Goal: Task Accomplishment & Management: Manage account settings

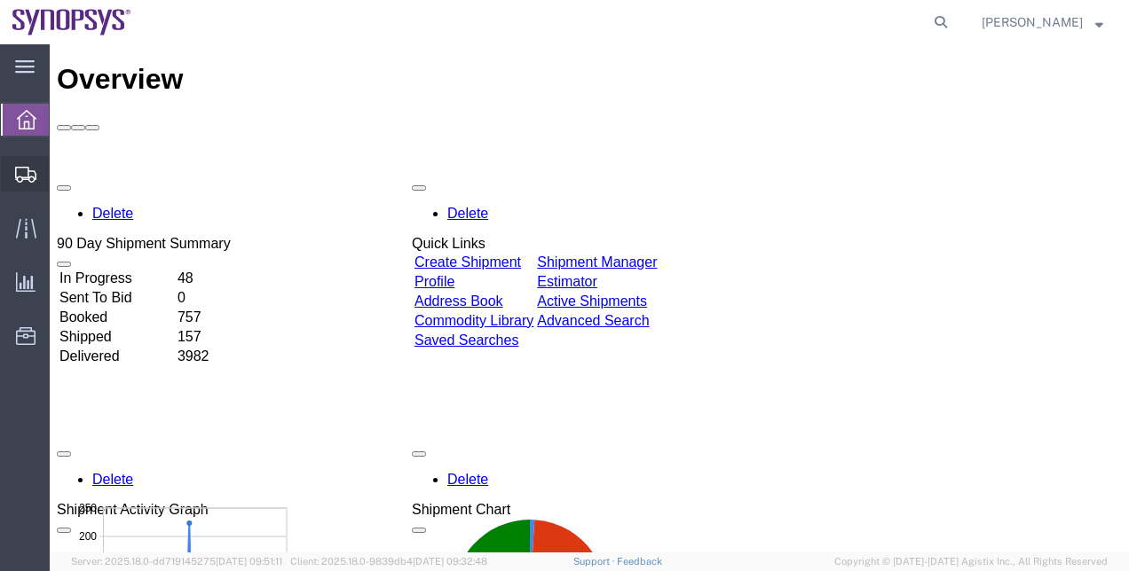
click at [0, 0] on span "Shipment Manager" at bounding box center [0, 0] width 0 height 0
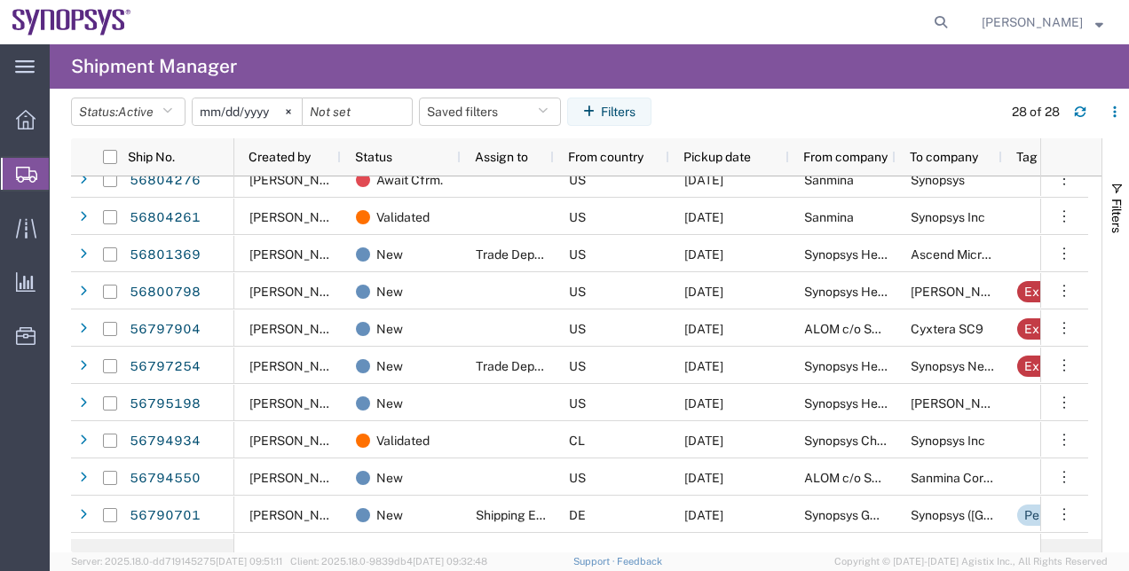
click at [1102, 312] on div "Ship No. Created by Status Assign to From country Pickup date From company To c…" at bounding box center [600, 345] width 1058 height 414
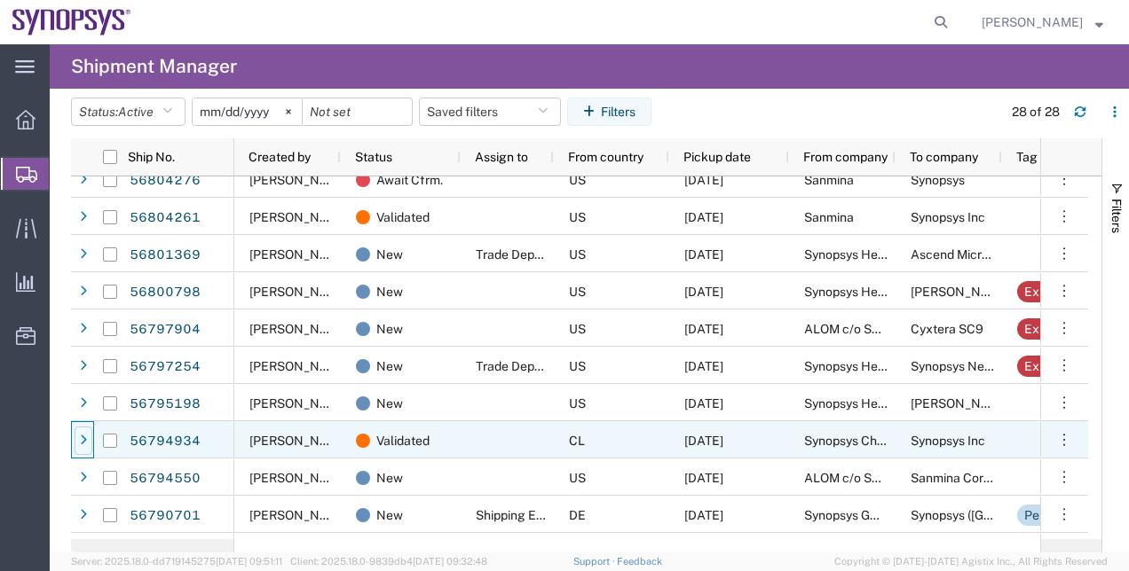
click at [90, 446] on div at bounding box center [84, 441] width 18 height 28
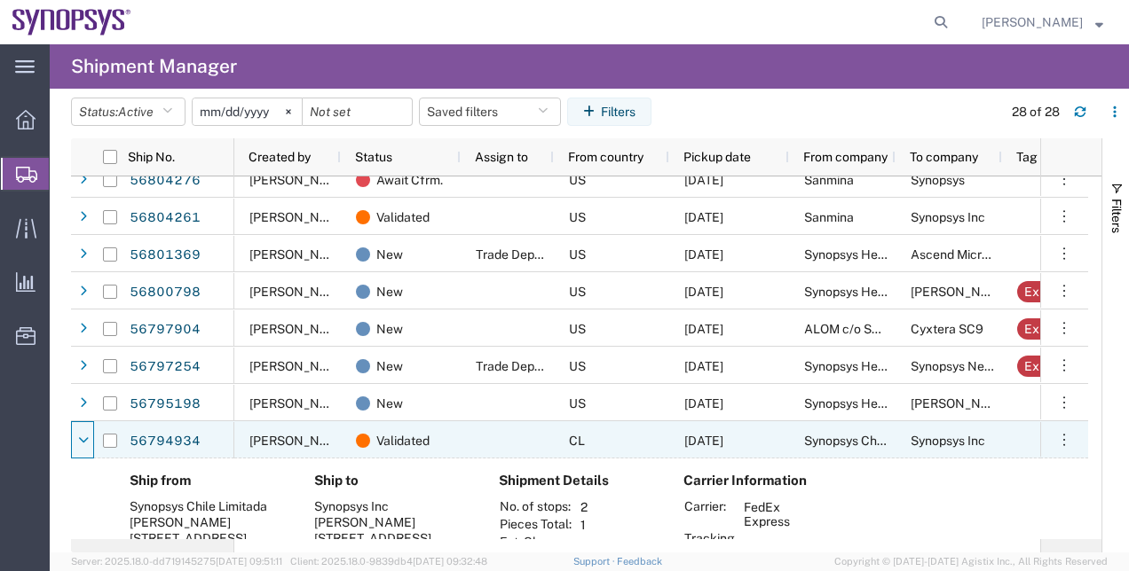
click at [90, 446] on div at bounding box center [84, 441] width 18 height 28
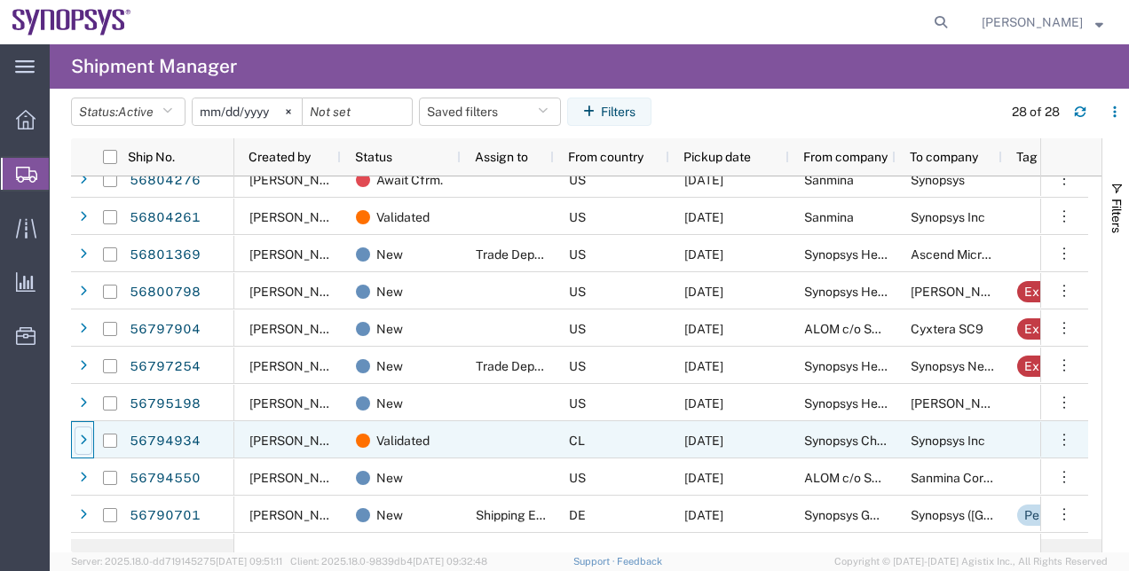
click at [90, 446] on div at bounding box center [84, 441] width 18 height 28
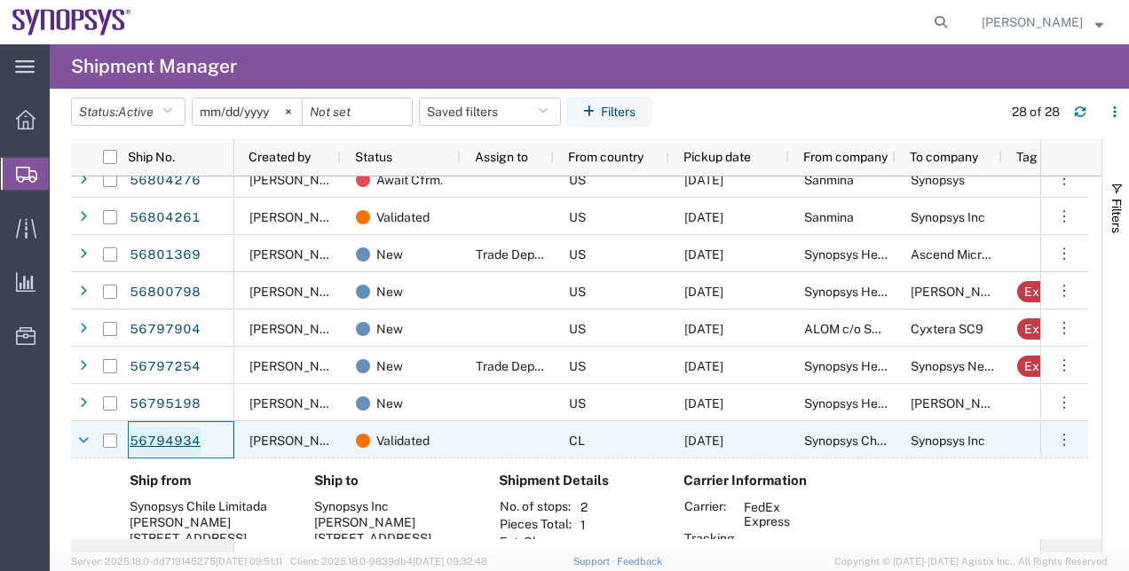
click at [151, 443] on link "56794934" at bounding box center [165, 442] width 73 height 28
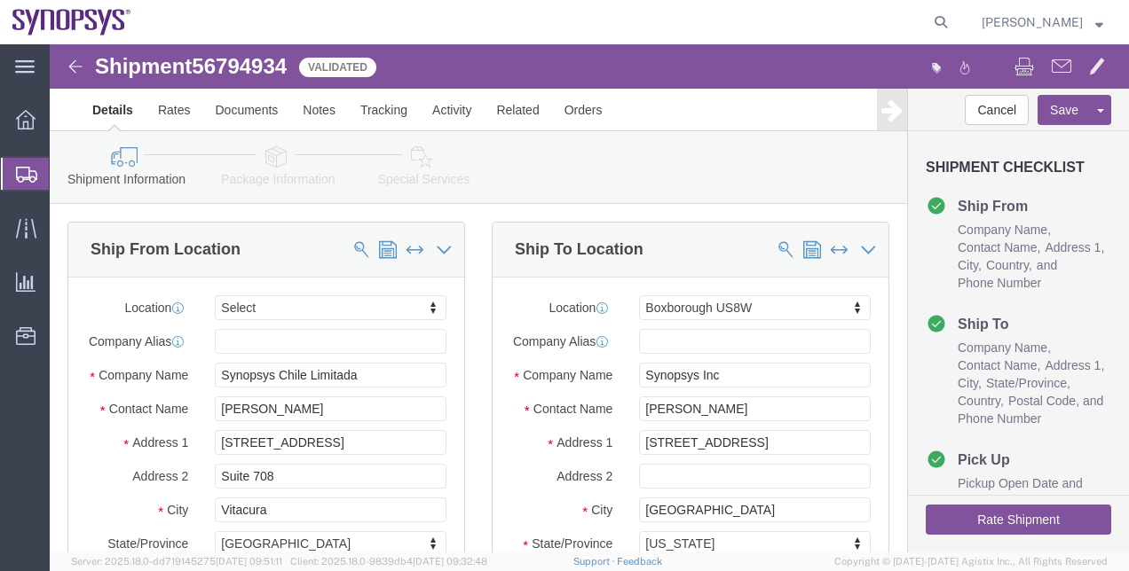
select select
select select "63185"
click link "Special Services"
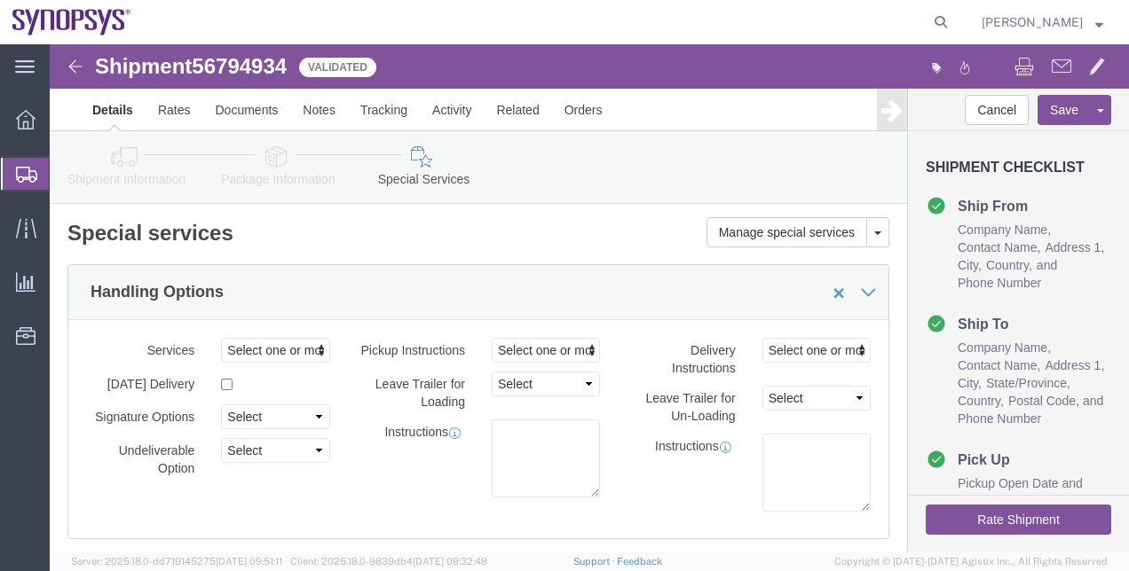
click link "Package Information"
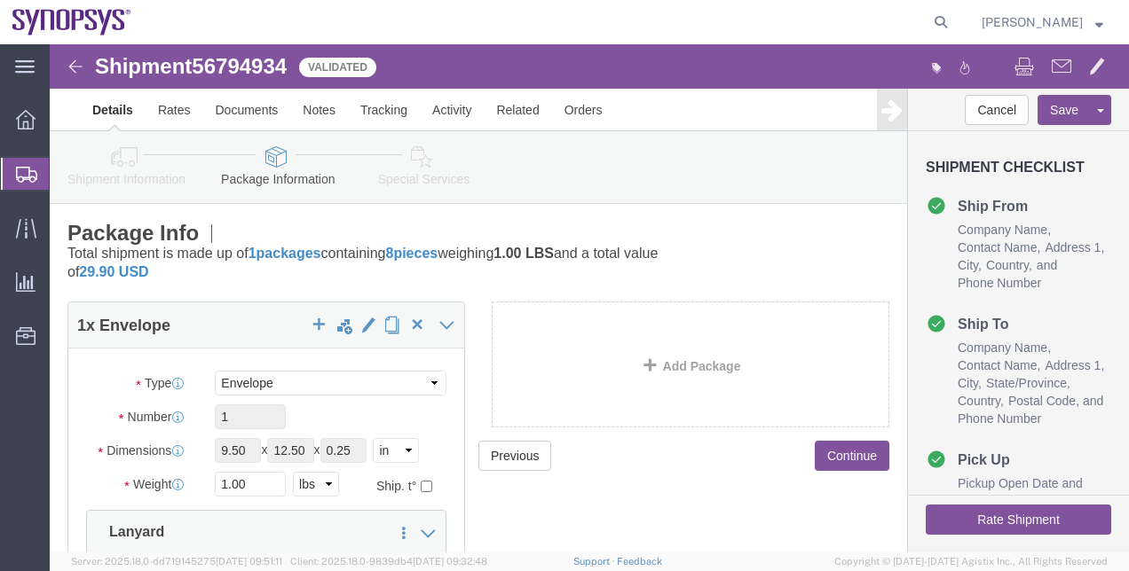
click at [0, 0] on span "Shipment Manager" at bounding box center [0, 0] width 0 height 0
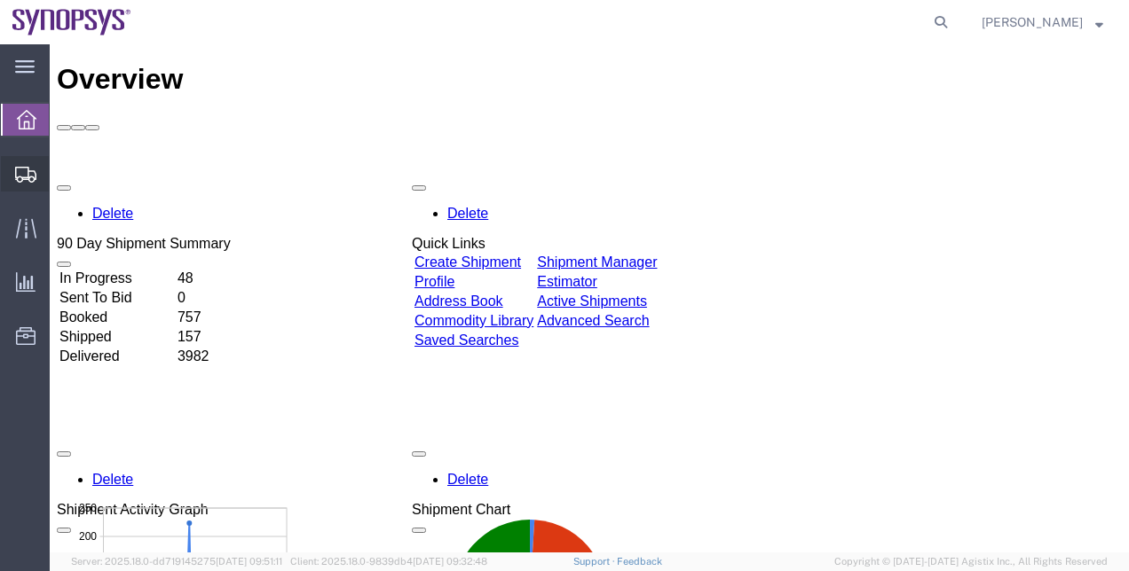
click at [0, 0] on span "Shipment Manager" at bounding box center [0, 0] width 0 height 0
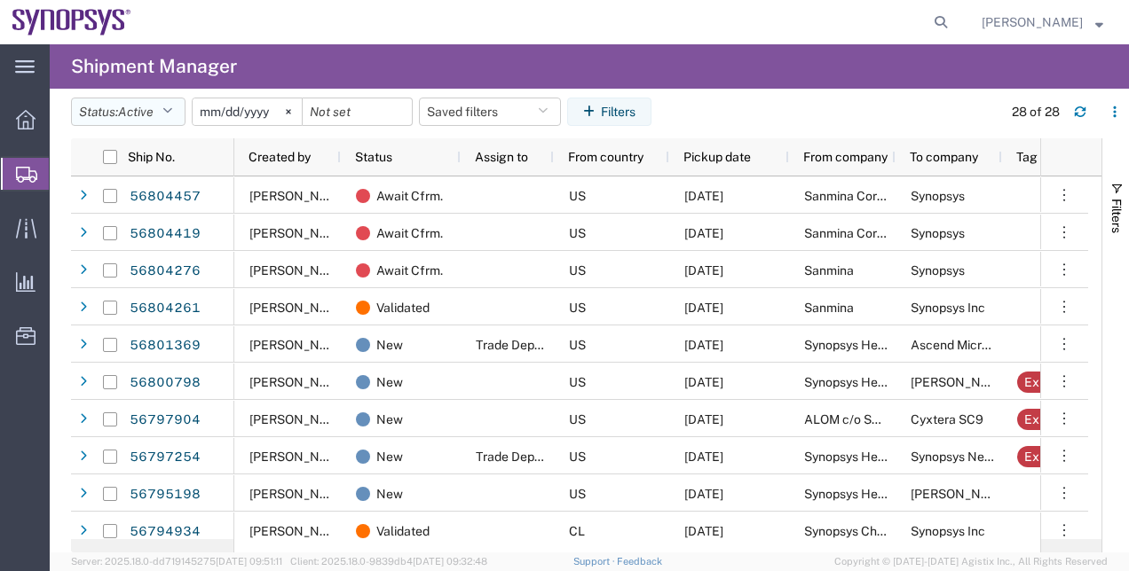
click at [160, 121] on button "Status: Active" at bounding box center [128, 112] width 114 height 28
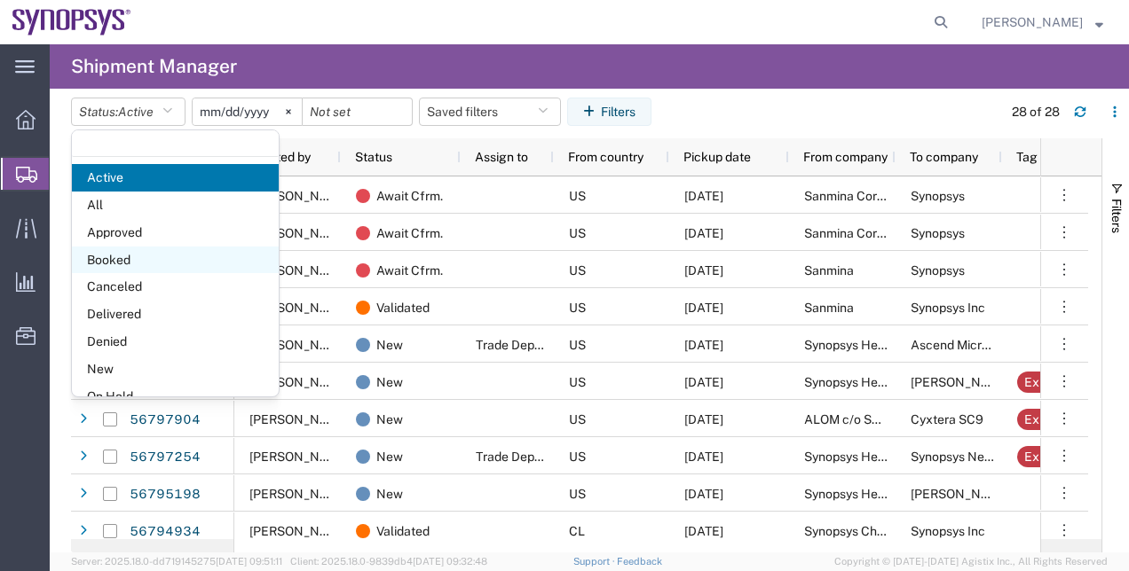
click at [169, 259] on span "Booked" at bounding box center [175, 261] width 207 height 28
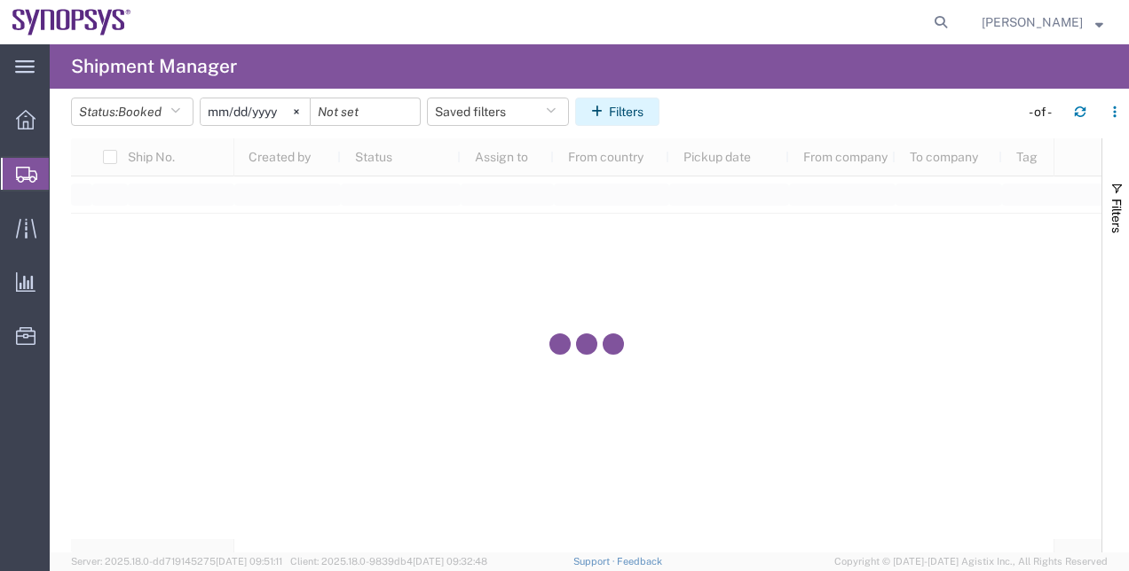
click at [612, 114] on button "Filters" at bounding box center [617, 112] width 84 height 28
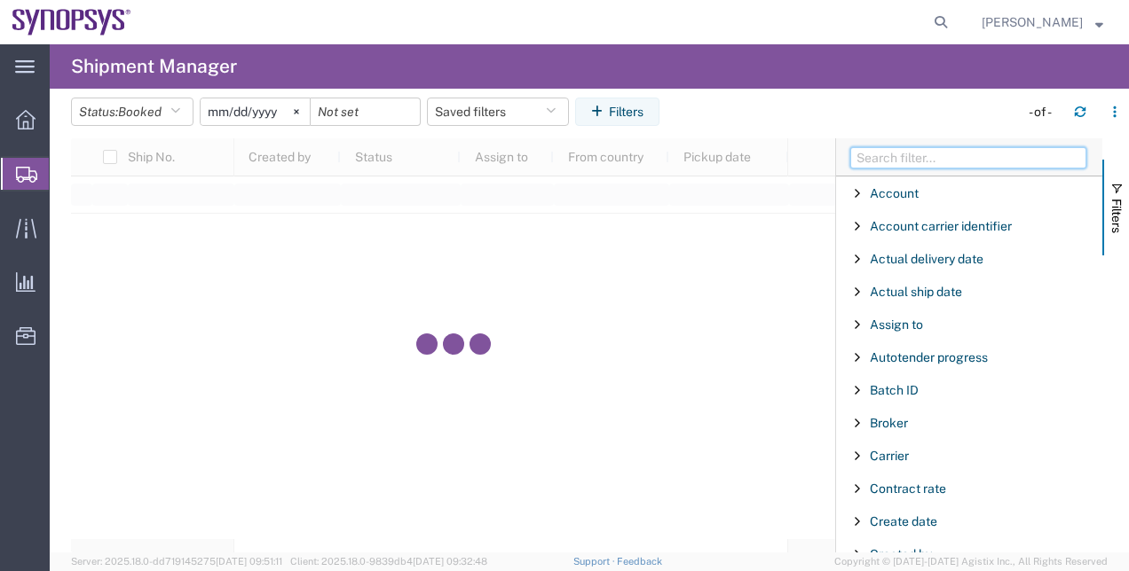
click at [894, 162] on input "Filter Columns Input" at bounding box center [968, 157] width 236 height 21
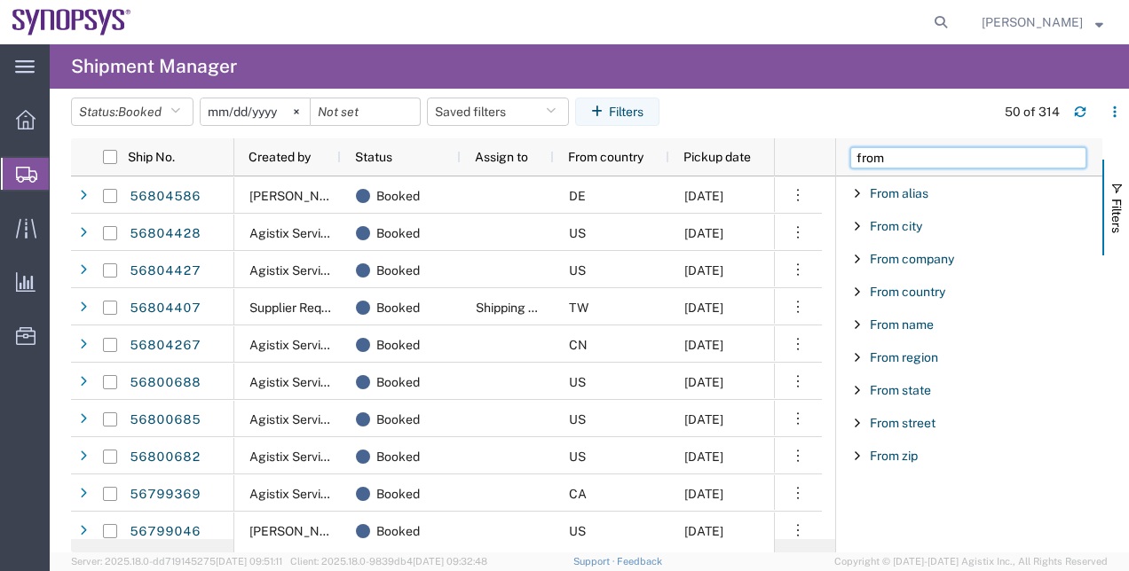
type input "from"
click at [915, 282] on div "From country" at bounding box center [969, 292] width 266 height 32
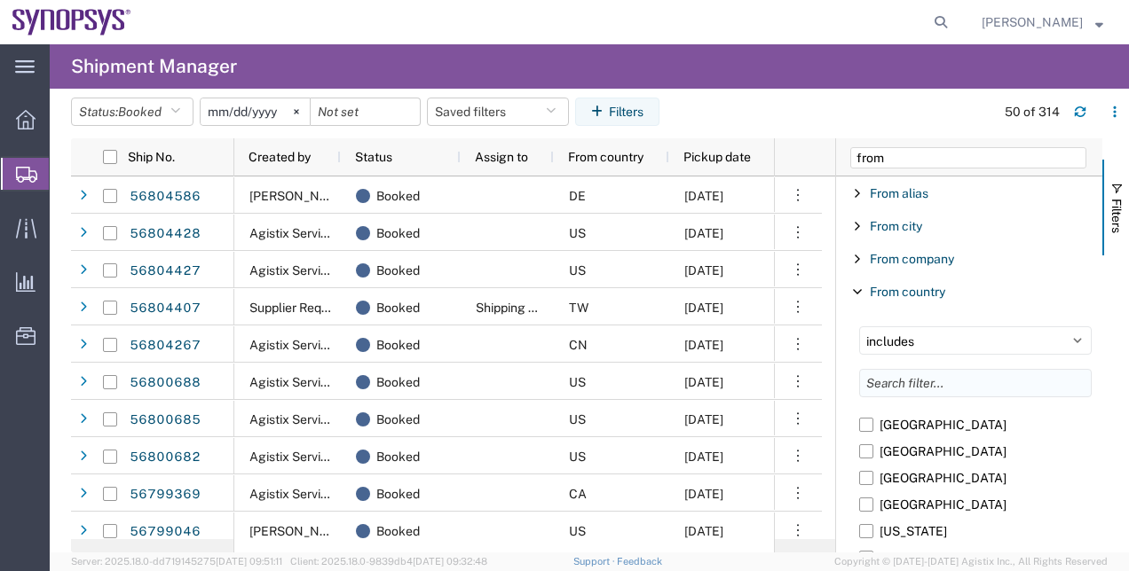
click at [908, 389] on input "Filter List 9 Filters" at bounding box center [975, 383] width 232 height 28
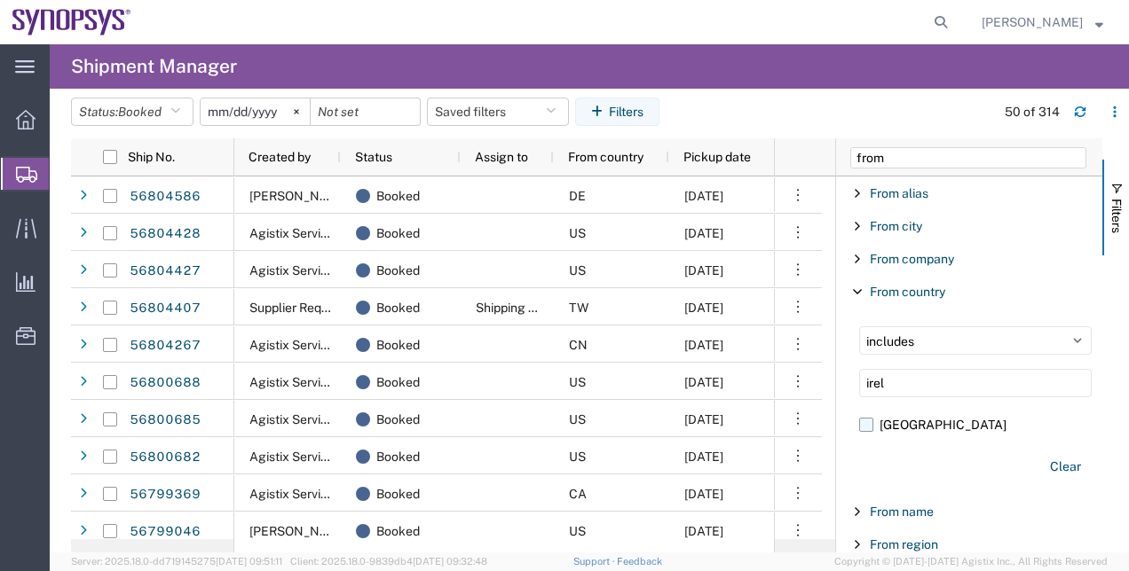
type input "irel"
click at [879, 420] on label "[GEOGRAPHIC_DATA]" at bounding box center [975, 425] width 232 height 27
click at [0, 0] on input "[GEOGRAPHIC_DATA]" at bounding box center [0, 0] width 0 height 0
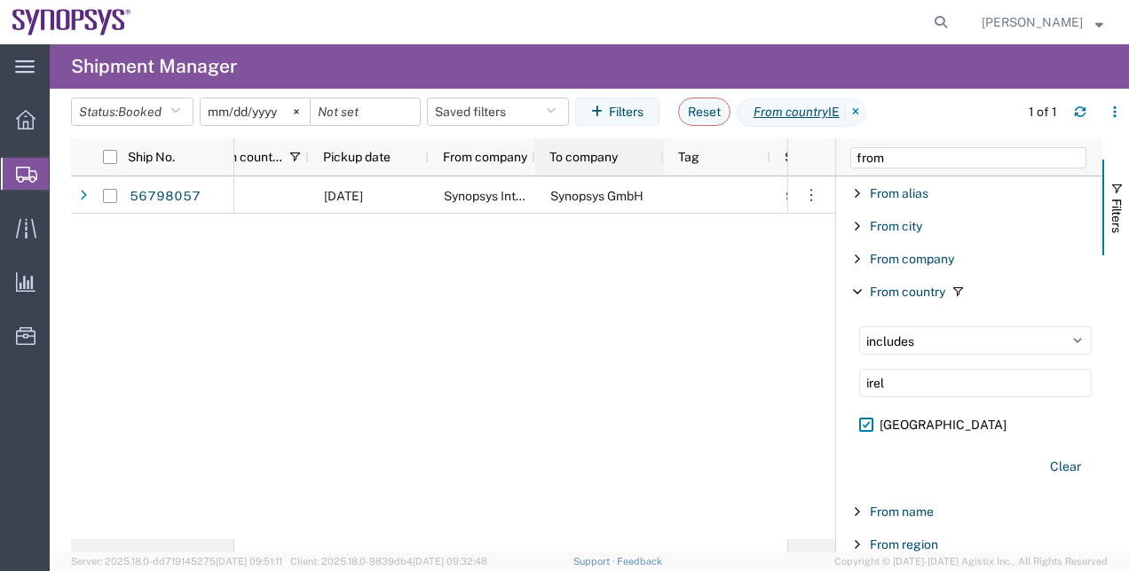
drag, startPoint x: 640, startPoint y: 159, endPoint x: 662, endPoint y: 160, distance: 22.2
click at [662, 160] on div at bounding box center [662, 156] width 7 height 37
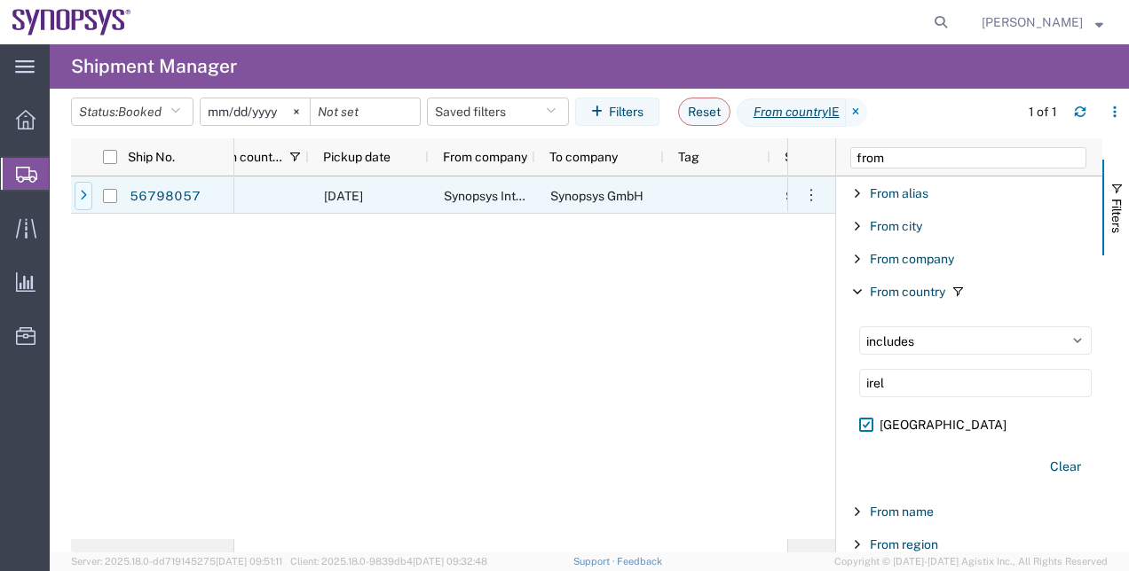
click at [84, 188] on div at bounding box center [84, 196] width 18 height 28
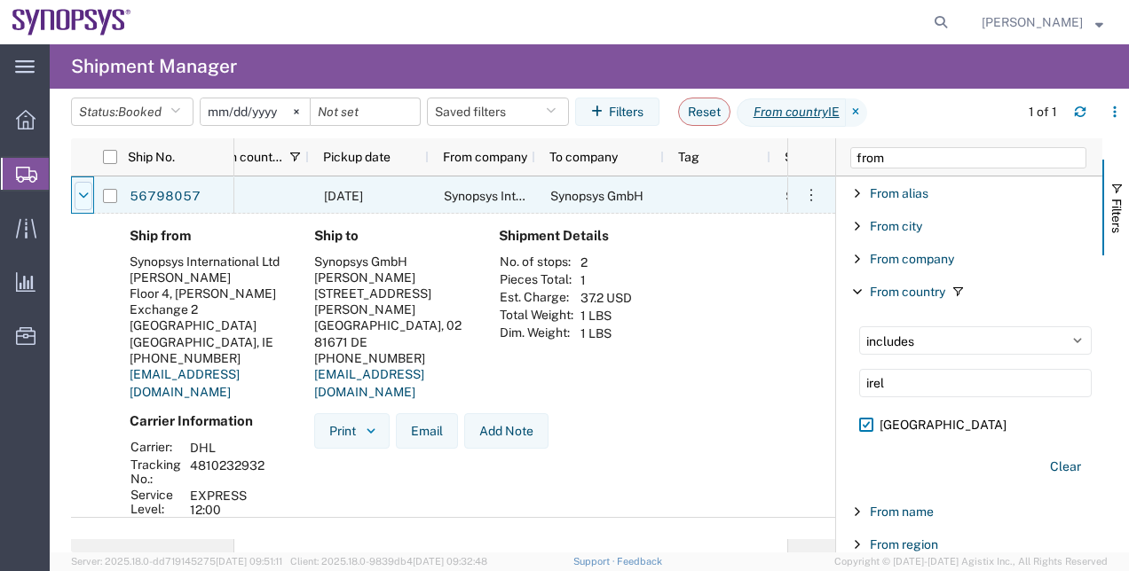
click at [82, 201] on icon at bounding box center [83, 196] width 11 height 12
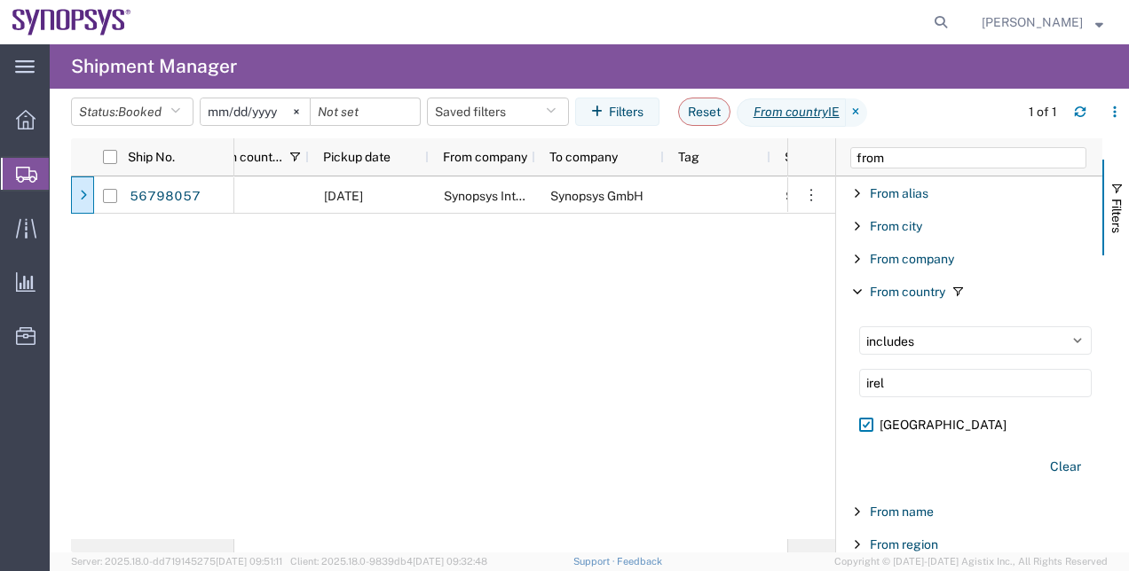
click at [0, 0] on span "Shipment Manager" at bounding box center [0, 0] width 0 height 0
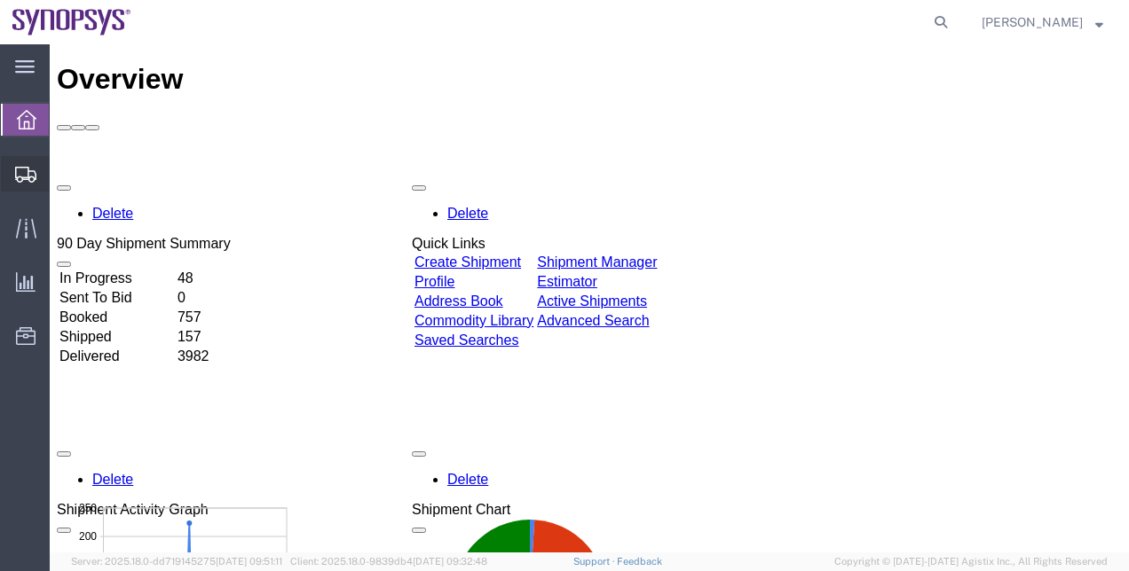
click at [0, 0] on span "Shipment Manager" at bounding box center [0, 0] width 0 height 0
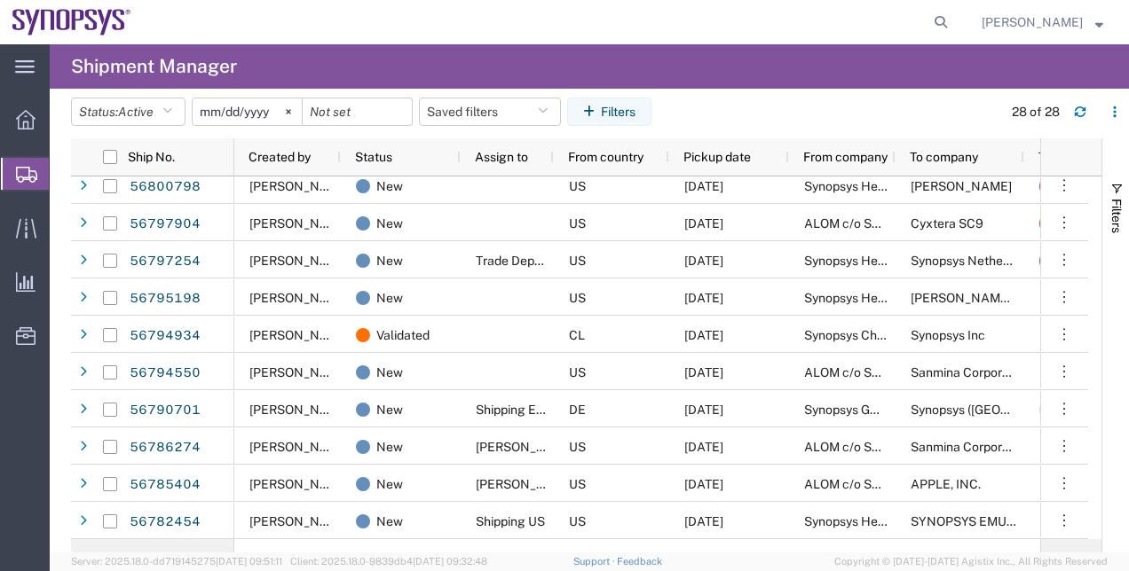
scroll to position [216, 0]
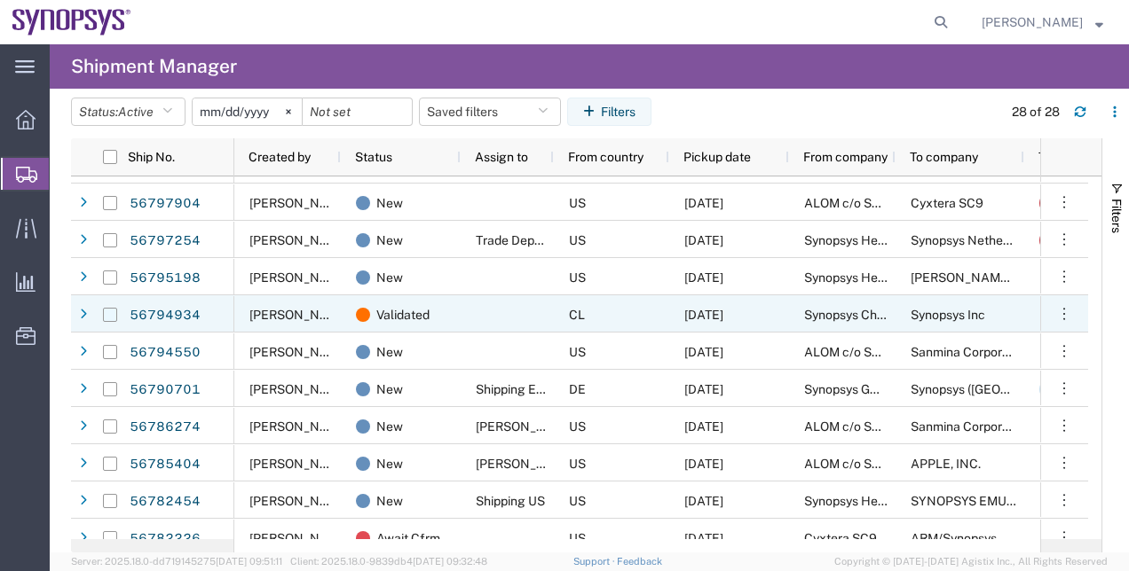
click at [112, 318] on input "Press Space to toggle row selection (unchecked)" at bounding box center [110, 315] width 14 height 14
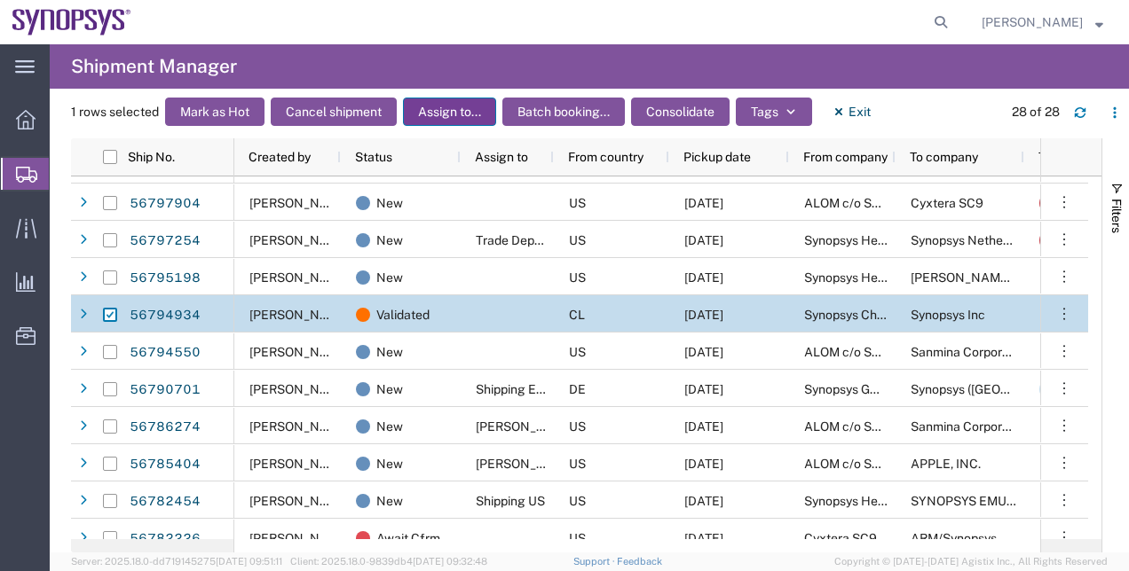
click at [460, 101] on button "Assign to..." at bounding box center [449, 112] width 93 height 28
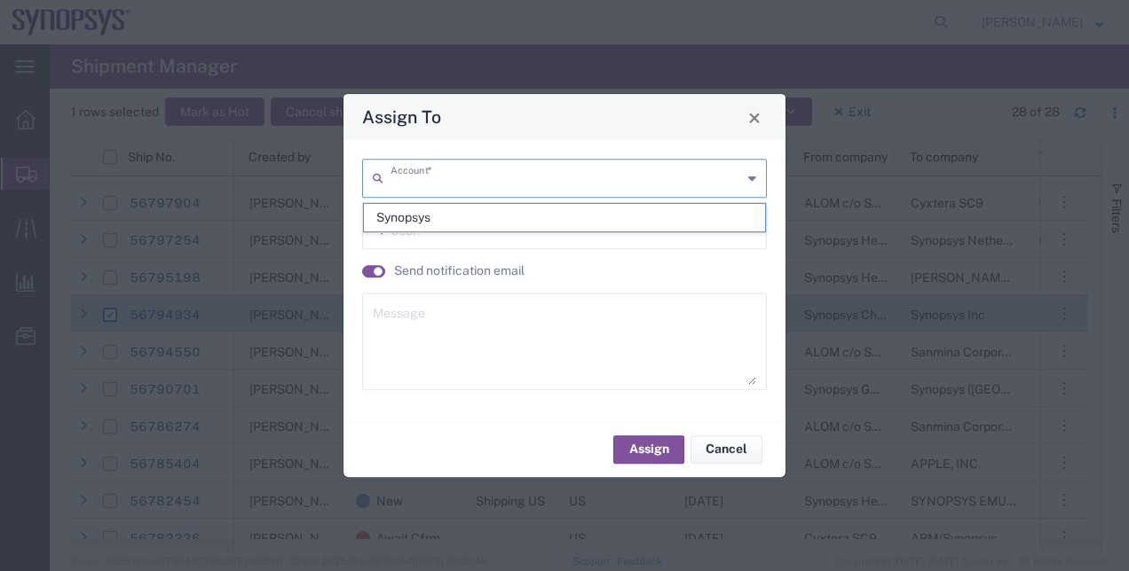
click at [425, 190] on input "text" at bounding box center [565, 176] width 351 height 31
click at [751, 123] on span "Close" at bounding box center [754, 118] width 12 height 12
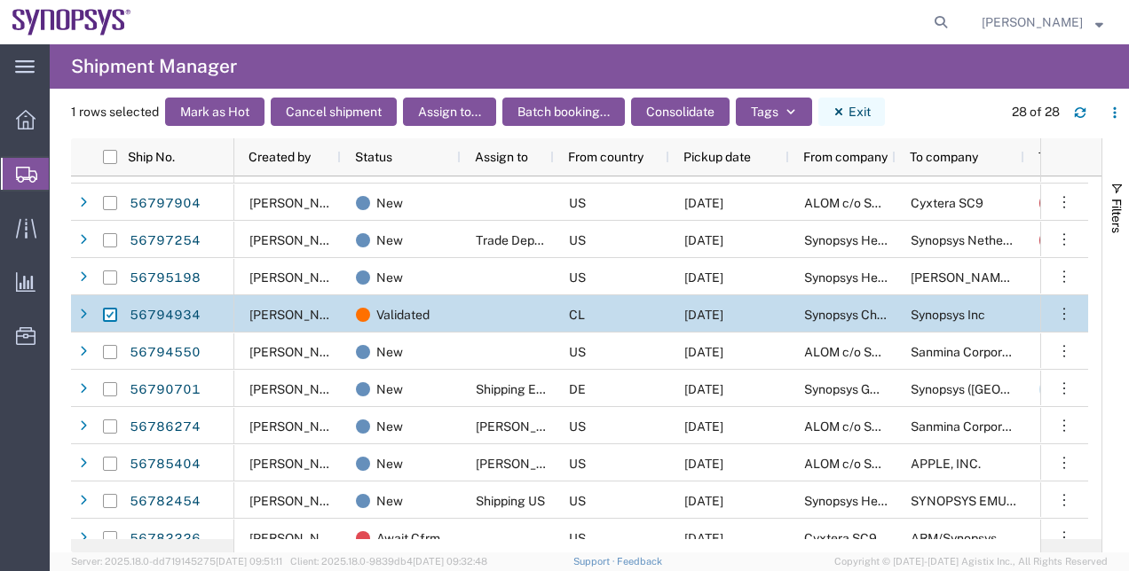
click at [839, 107] on icon "button" at bounding box center [838, 112] width 12 height 12
checkbox input "false"
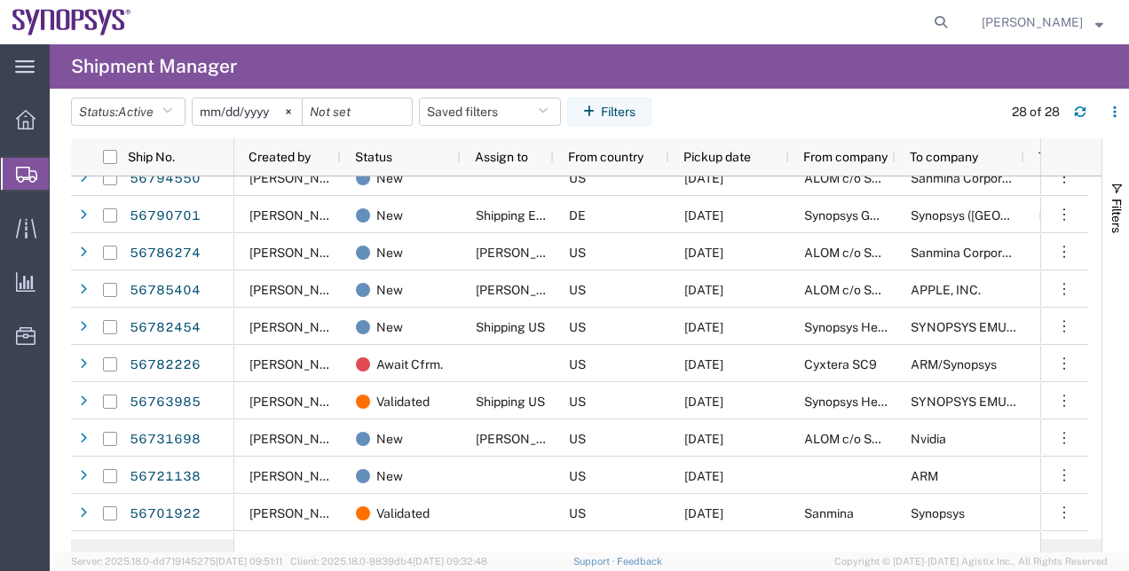
scroll to position [0, 0]
